Goal: Transaction & Acquisition: Purchase product/service

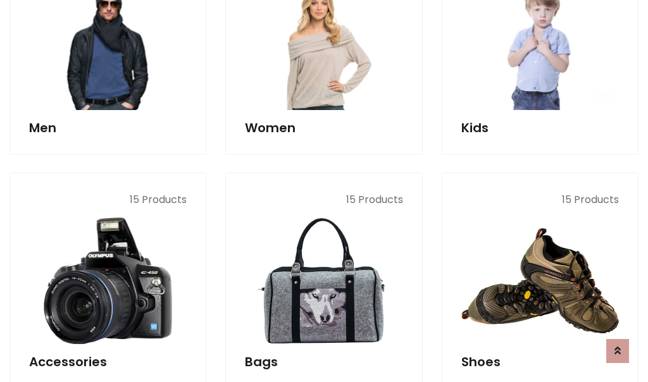
scroll to position [423, 0]
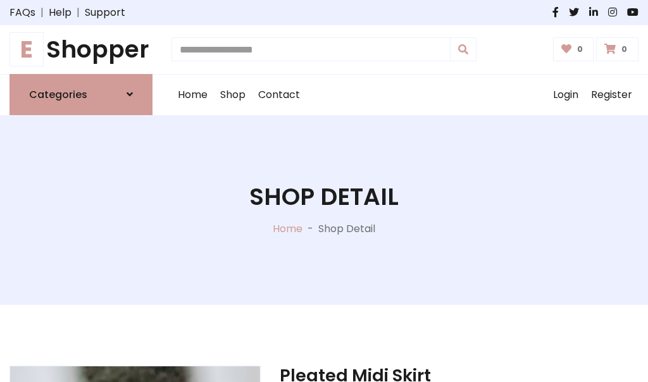
click at [81, 49] on h1 "E Shopper" at bounding box center [80, 49] width 143 height 28
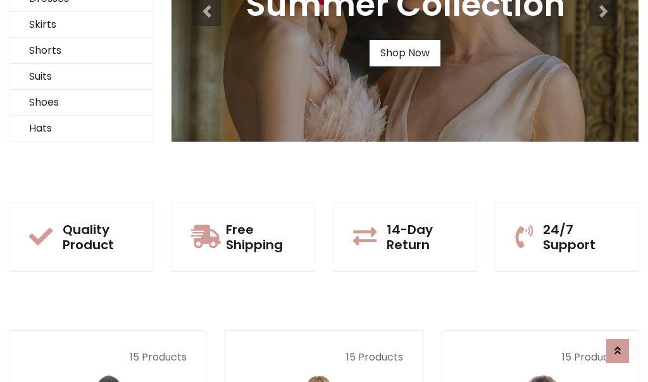
scroll to position [122, 0]
